Goal: Task Accomplishment & Management: Complete application form

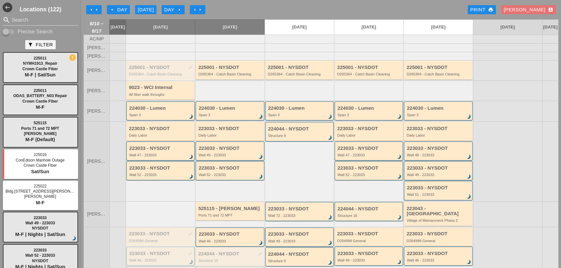
click at [91, 13] on button "arrow_left arrow_left" at bounding box center [94, 9] width 16 height 9
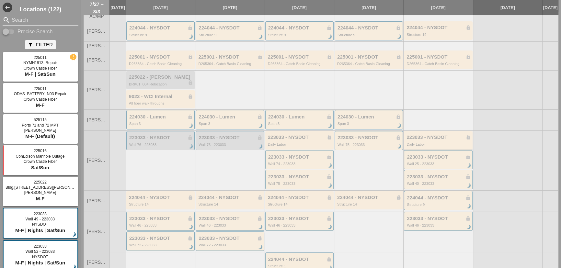
scroll to position [29, 0]
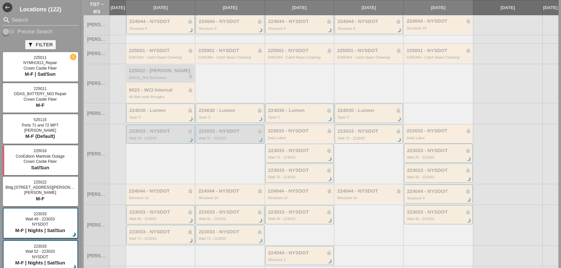
click at [425, 134] on div "223033 - NYSDOT lock" at bounding box center [438, 131] width 64 height 6
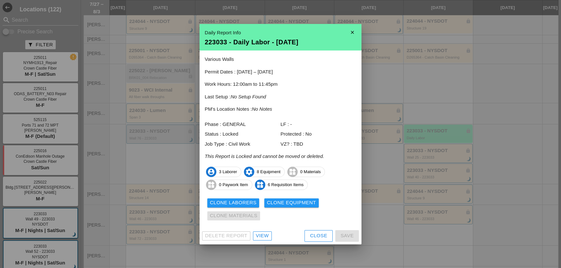
click at [350, 28] on icon "close" at bounding box center [352, 32] width 13 height 13
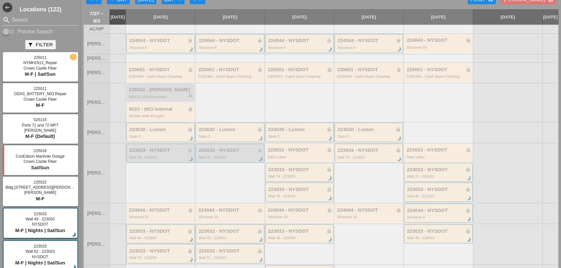
scroll to position [0, 0]
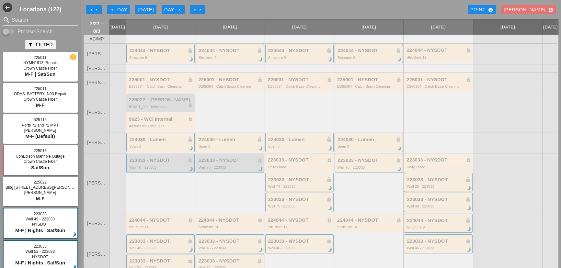
click at [205, 7] on button "arrow_right arrow_right" at bounding box center [198, 9] width 16 height 9
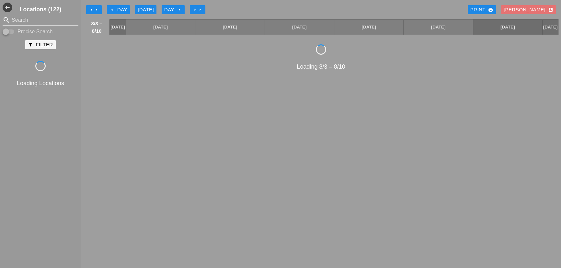
click at [203, 9] on icon "arrow_right" at bounding box center [199, 9] width 5 height 5
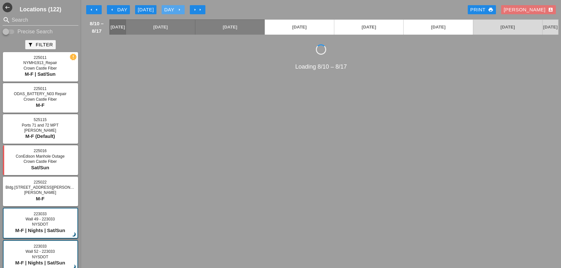
click at [178, 10] on icon "arrow_right" at bounding box center [179, 9] width 5 height 5
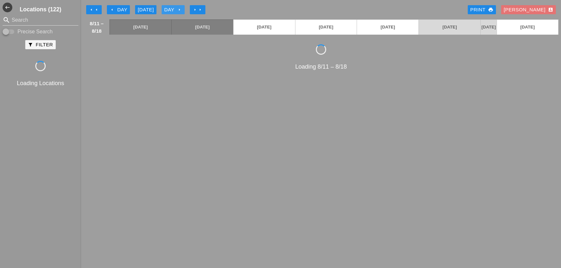
click at [178, 10] on icon "arrow_right" at bounding box center [179, 9] width 5 height 5
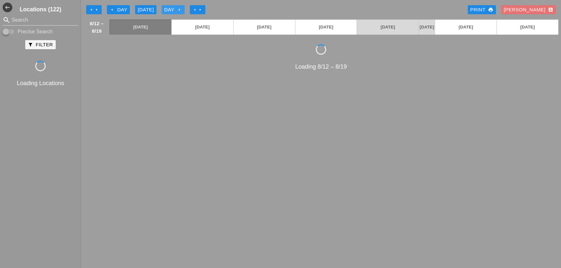
click at [178, 10] on icon "arrow_right" at bounding box center [179, 9] width 5 height 5
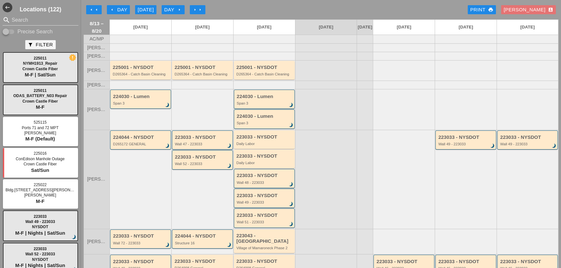
click at [97, 7] on icon "arrow_left" at bounding box center [96, 9] width 5 height 5
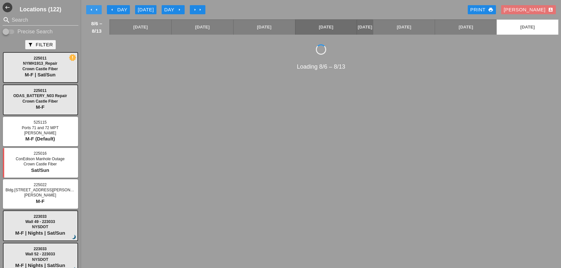
click at [97, 7] on icon "arrow_left" at bounding box center [96, 9] width 5 height 5
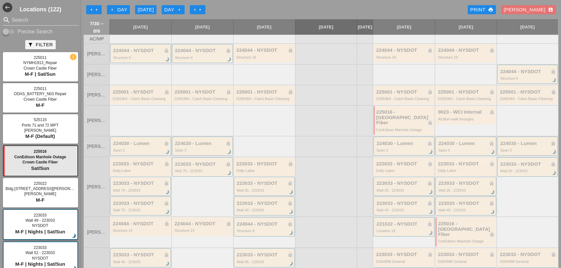
scroll to position [59, 0]
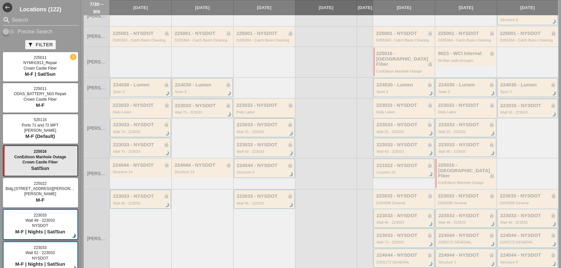
click at [255, 110] on div "Daily Labor" at bounding box center [264, 112] width 57 height 4
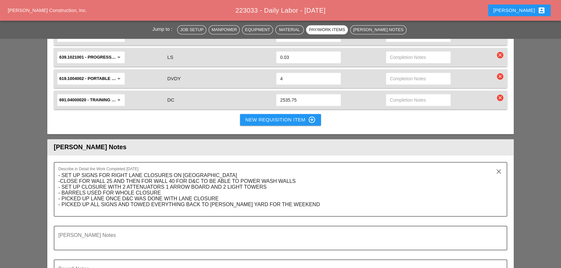
scroll to position [971, 0]
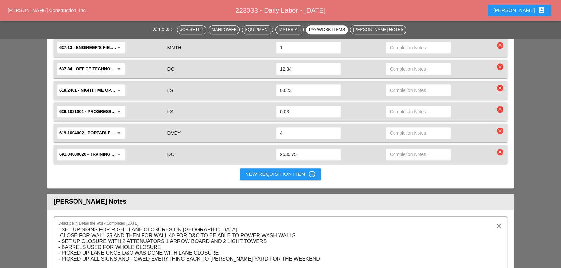
click at [243, 168] on button "New Requisition Item control_point" at bounding box center [280, 174] width 81 height 12
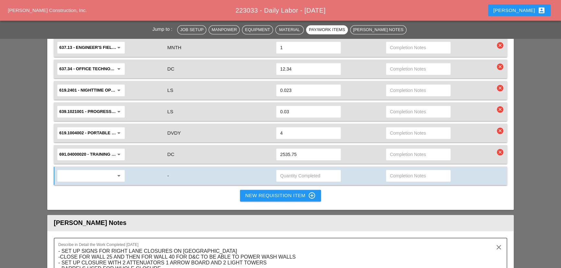
click at [73, 169] on div "arrow_drop_down" at bounding box center [111, 176] width 110 height 14
click at [73, 171] on input "text" at bounding box center [86, 176] width 54 height 10
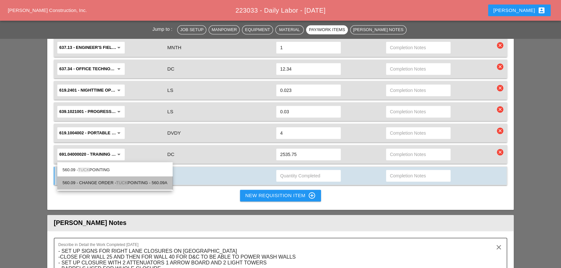
drag, startPoint x: 112, startPoint y: 182, endPoint x: 123, endPoint y: 184, distance: 11.3
click at [112, 182] on div "560.09 - CHANGE ORDER - TUCK POINTING - 560.09A" at bounding box center [114, 183] width 105 height 8
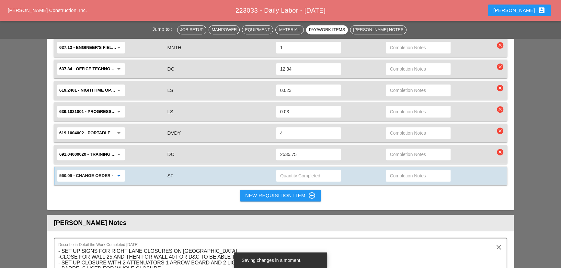
type input "560.09 - CHANGE ORDER - TUCK POINTING - 560.09A"
click at [308, 171] on input "text" at bounding box center [308, 176] width 57 height 10
type input "8.43"
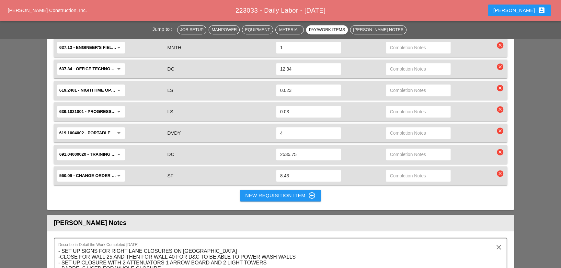
click at [262, 192] on div "New Requisition Item control_point" at bounding box center [280, 196] width 71 height 8
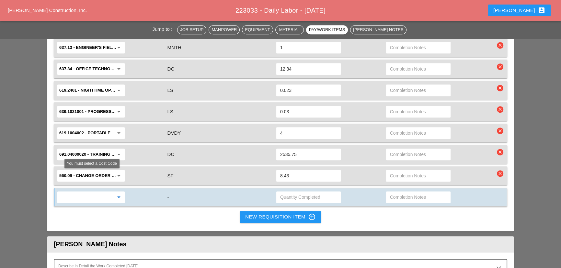
click at [113, 192] on input "text" at bounding box center [86, 197] width 54 height 10
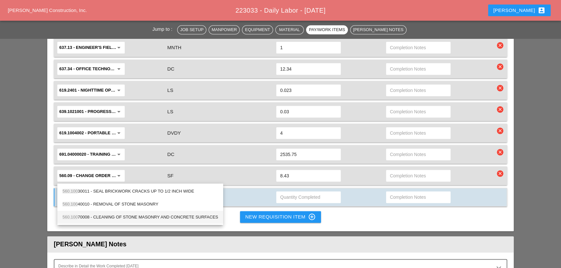
click at [115, 218] on div "560.100 70008 - CLEANING OF STONE MASONRY AND CONCRETE SURFACES" at bounding box center [139, 217] width 155 height 8
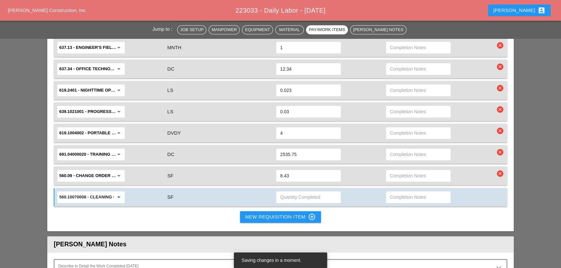
type input "560.10070008 - CLEANING OF STONE MASONRY AND CONCRETE SURFACES"
click at [302, 192] on input "text" at bounding box center [308, 197] width 57 height 10
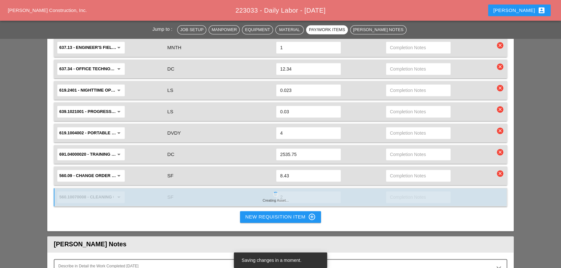
type input "20"
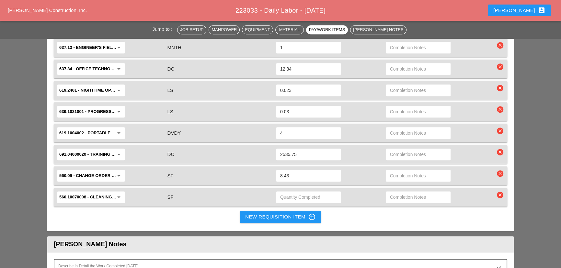
click at [297, 192] on input "text" at bounding box center [308, 197] width 57 height 10
type input "20"
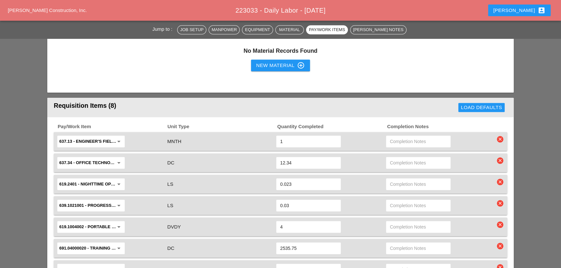
scroll to position [942, 0]
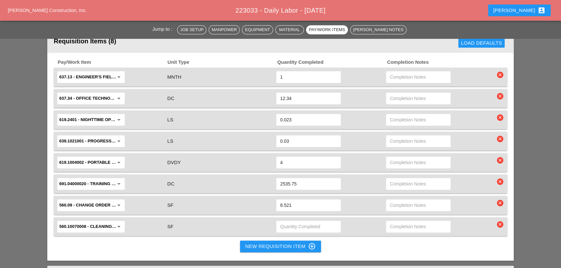
click at [280, 221] on input "text" at bounding box center [308, 226] width 57 height 10
type input "20"
click at [254, 242] on div "New Requisition Item control_point" at bounding box center [280, 246] width 71 height 8
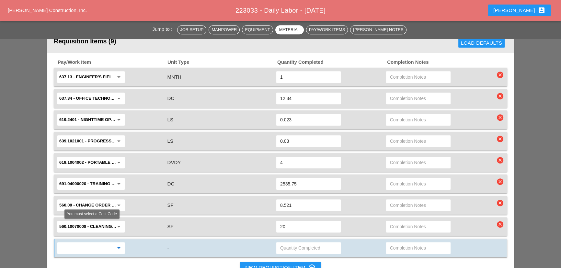
click at [107, 243] on input "text" at bounding box center [86, 248] width 54 height 10
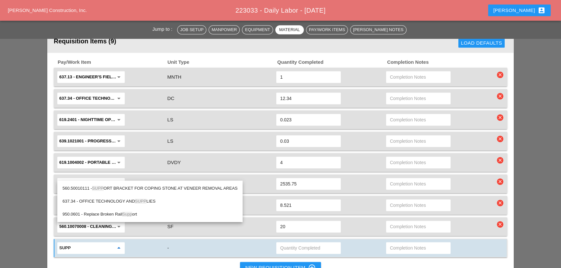
click at [151, 187] on div "560.50010111 - SUPP ORT BRACKET FOR COPING STONE AT VENEER REMOVAL AREAS" at bounding box center [149, 188] width 175 height 8
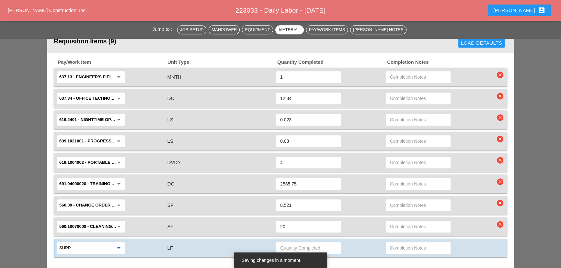
type input "560.50010111 - SUPPORT BRACKET FOR COPING STONE AT VENEER REMOVAL AREAS"
click at [292, 243] on input "text" at bounding box center [308, 248] width 57 height 10
type input "10.33"
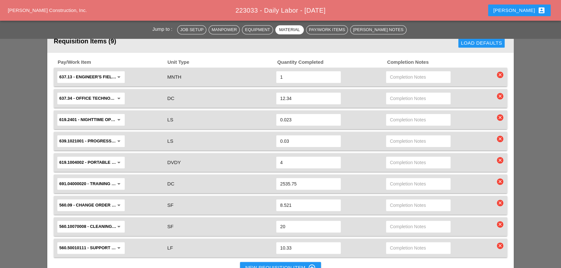
click at [259, 264] on div "New Requisition Item control_point" at bounding box center [280, 268] width 71 height 8
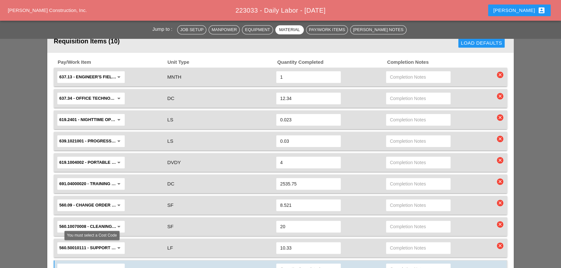
click at [84, 264] on input "text" at bounding box center [86, 269] width 54 height 10
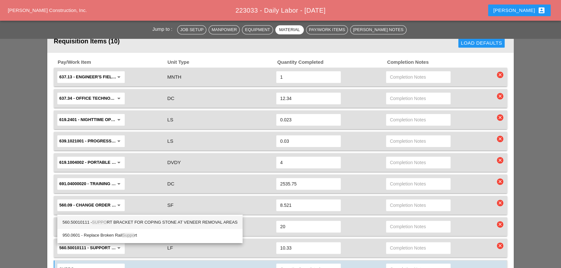
click at [131, 220] on div "560.50010111 - SUPPO RT BRACKET FOR COPING STONE AT VENEER REMOVAL AREAS" at bounding box center [149, 222] width 175 height 8
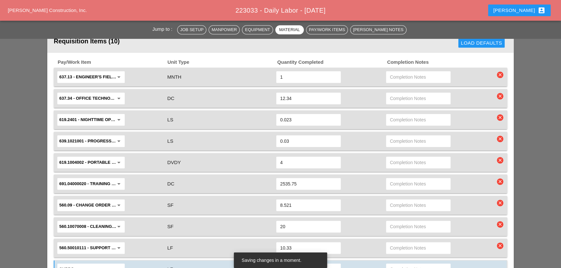
type input "560.50010111 - SUPPORT BRACKET FOR COPING STONE AT VENEER REMOVAL AREAS"
click at [311, 264] on input "text" at bounding box center [308, 269] width 57 height 10
type input "3.5"
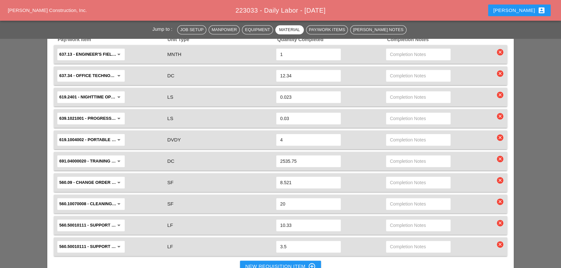
scroll to position [971, 0]
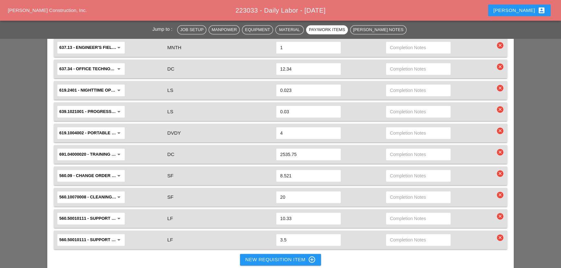
click at [263, 256] on div "New Requisition Item control_point" at bounding box center [280, 260] width 71 height 8
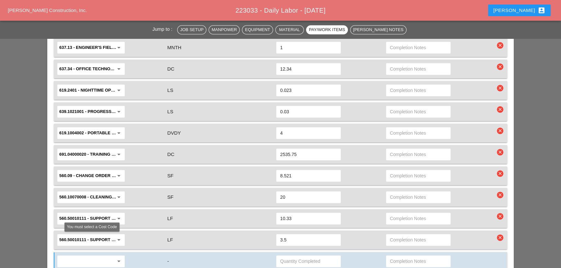
click at [86, 256] on input "text" at bounding box center [86, 261] width 54 height 10
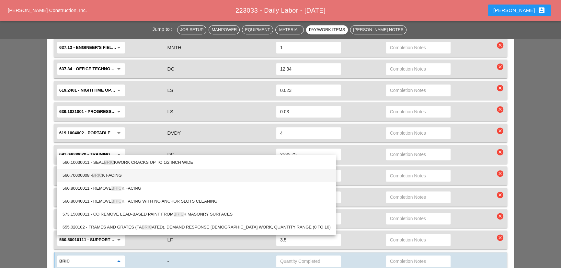
click at [111, 173] on div "560.70000008 - BRIC K FACING" at bounding box center [196, 176] width 268 height 8
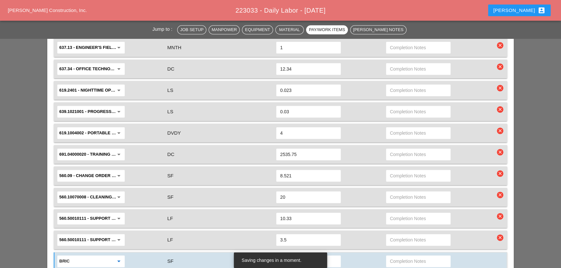
type input "560.70000008 - BRICK FACING"
click at [316, 256] on input "text" at bounding box center [308, 261] width 57 height 10
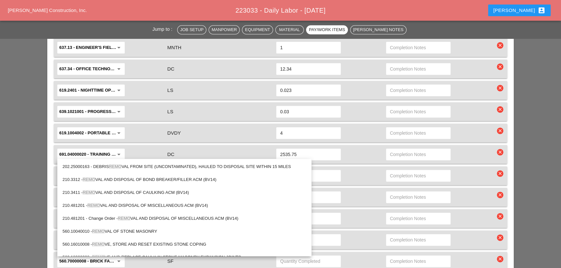
type input "remov"
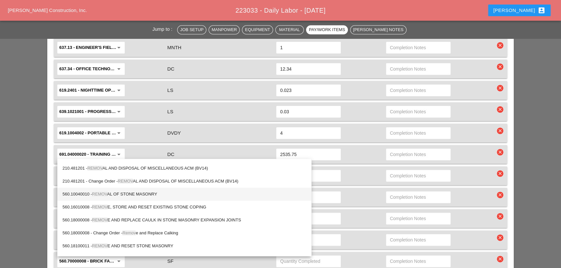
scroll to position [88, 0]
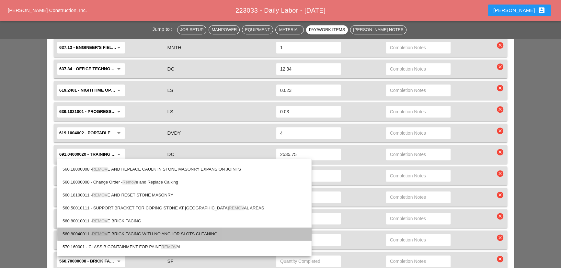
click at [156, 236] on div "560.80040011 - REMOV E BRICK FACING WITH NO ANCHOR SLOTS CLEANING" at bounding box center [183, 234] width 243 height 8
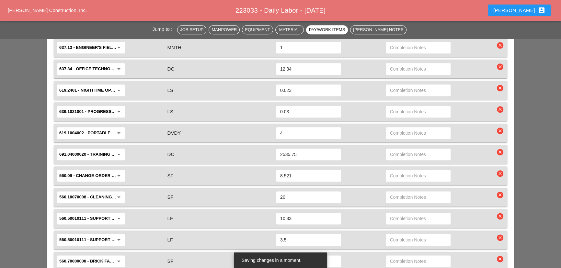
scroll to position [1059, 0]
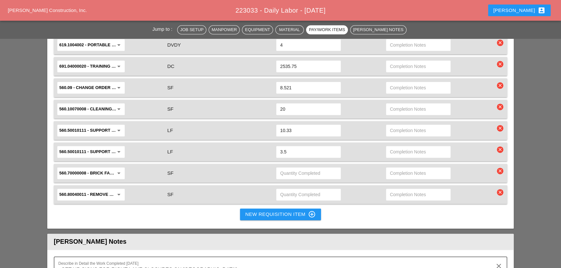
click at [254, 210] on div "New Requisition Item control_point" at bounding box center [280, 214] width 71 height 8
click at [252, 210] on div "New Requisition Item control_point" at bounding box center [280, 214] width 71 height 8
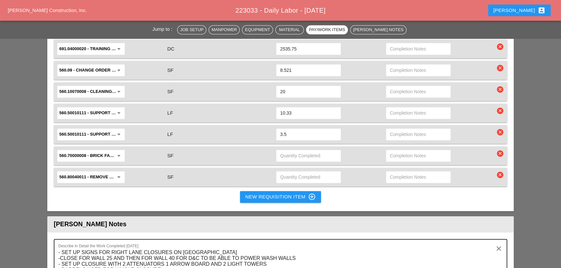
scroll to position [1088, 0]
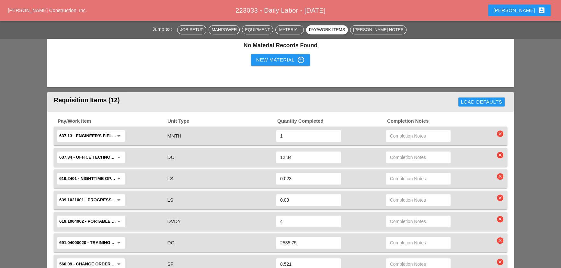
scroll to position [1088, 0]
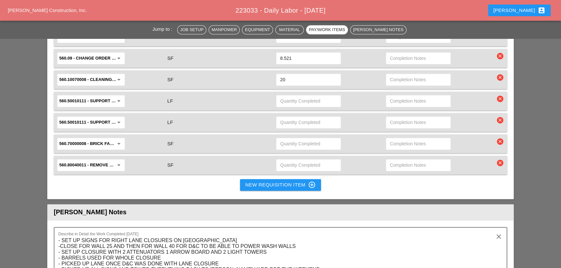
click at [249, 181] on div "New Requisition Item control_point" at bounding box center [280, 185] width 71 height 8
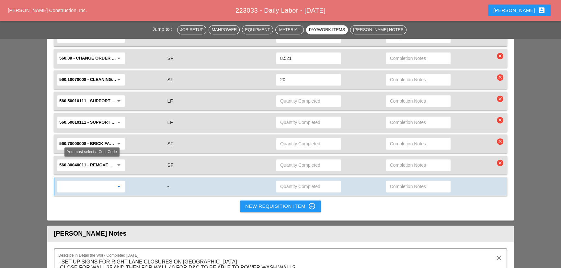
click at [100, 181] on input "text" at bounding box center [86, 186] width 54 height 10
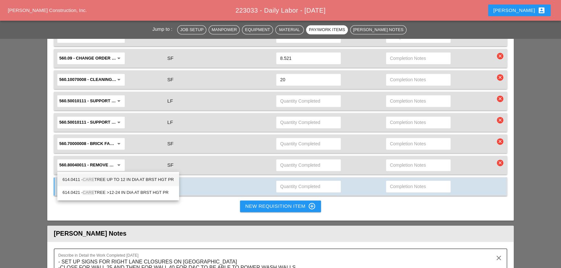
click at [131, 184] on div "614.0411 - CARE TREE UP TO 12 IN DIA AT BRST HGT PR" at bounding box center [117, 179] width 111 height 13
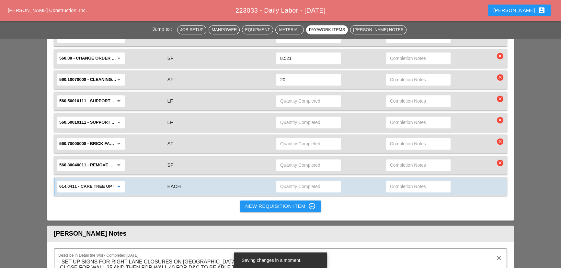
type input "614.0411 - CARE TREE UP TO 12 IN DIA AT BRST HGT PR"
click at [240, 200] on button "New Requisition Item control_point" at bounding box center [280, 206] width 81 height 12
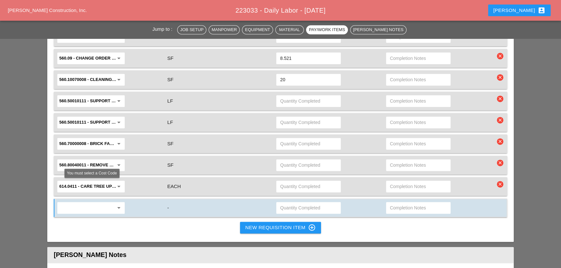
click at [89, 203] on input "text" at bounding box center [86, 208] width 54 height 10
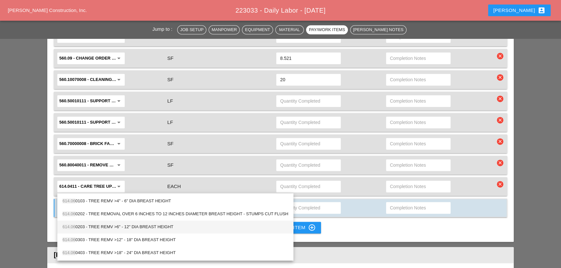
click at [117, 231] on div "614.06 0203 - TREE REMV >6" - 12" DIA BREAST HEIGHT" at bounding box center [175, 226] width 226 height 13
type input "614.060203 - TREE REMV >6" - 12" DIA BREAST HEIGHT"
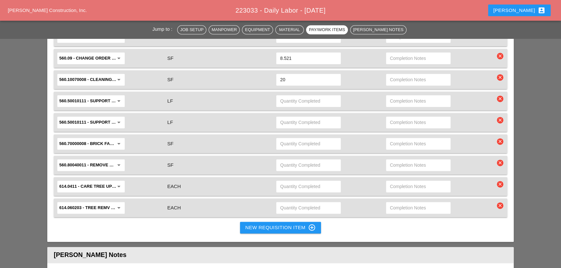
click at [285, 203] on input "text" at bounding box center [308, 208] width 57 height 10
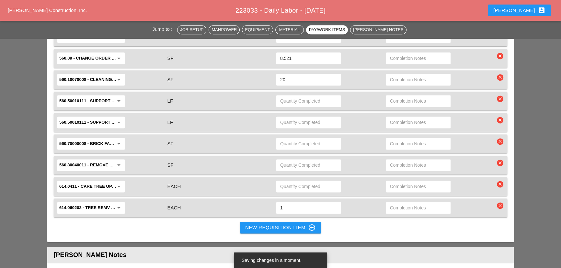
type input "1"
click at [251, 224] on div "New Requisition Item control_point" at bounding box center [280, 228] width 71 height 8
click at [247, 224] on div "New Requisition Item control_point" at bounding box center [280, 228] width 71 height 8
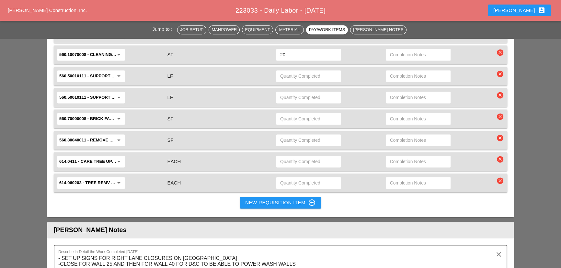
scroll to position [1118, 0]
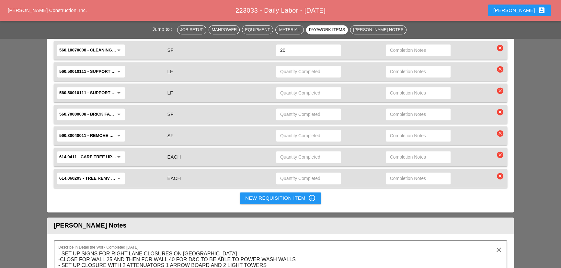
click at [283, 173] on input "text" at bounding box center [308, 178] width 57 height 10
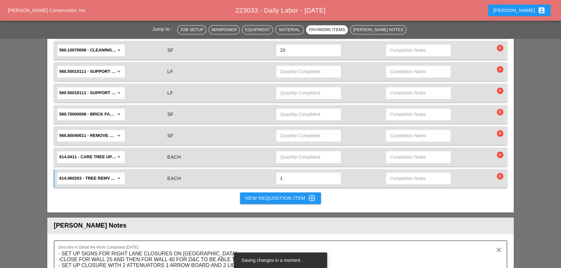
type input "1"
click at [272, 194] on div "New Requisition Item control_point" at bounding box center [280, 198] width 71 height 8
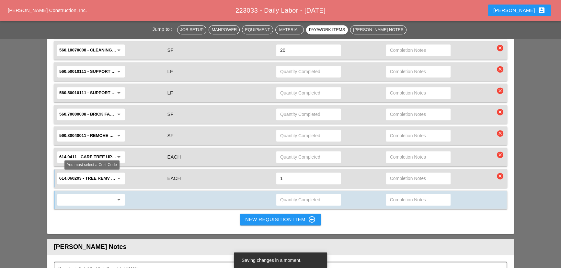
click at [75, 195] on input "text" at bounding box center [86, 200] width 54 height 10
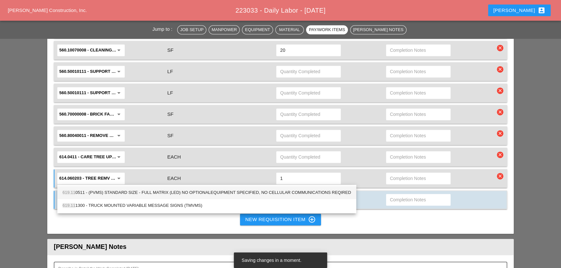
click at [104, 193] on div "619.11 0511 - (PVMS) STANDARD SIZE - FULL MATRIX (LED) NO OPTIONALEQUIPMENT SPE…" at bounding box center [206, 193] width 288 height 8
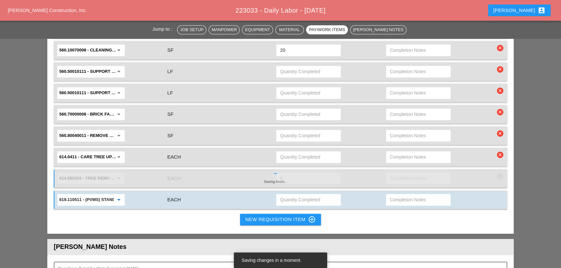
type input "619.110511 - (PVMS) STANDARD SIZE - FULL MATRIX (LED) NO OPTIONALEQUIPMENT SPEC…"
click at [341, 193] on div at bounding box center [330, 200] width 110 height 14
click at [334, 195] on input "text" at bounding box center [308, 200] width 57 height 10
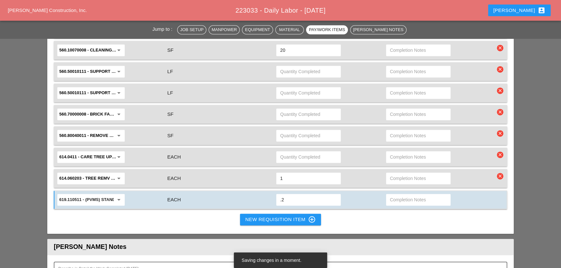
type input ".2"
click at [256, 216] on div "New Requisition Item control_point" at bounding box center [280, 220] width 71 height 8
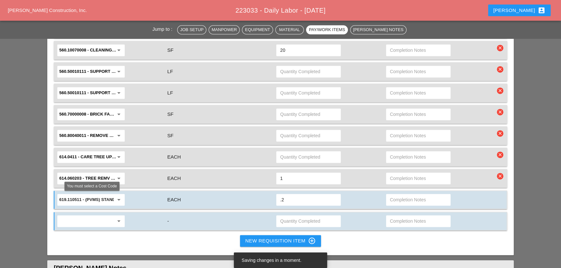
click at [115, 217] on div "arrow_drop_down" at bounding box center [118, 221] width 9 height 8
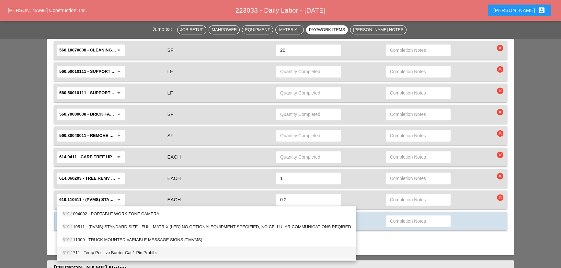
click at [109, 251] on div "619.1 711 - Temp Positive Barrier Cat 1 Pin Prohibit" at bounding box center [206, 253] width 288 height 8
type input "619.1711 - Temp Positive Barrier Cat 1 Pin Prohibit"
